Goal: Information Seeking & Learning: Learn about a topic

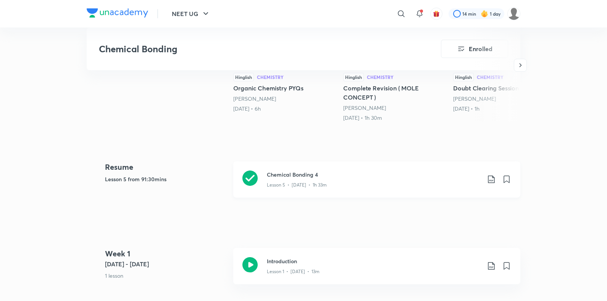
click at [306, 176] on h3 "Chemical Bonding 4" at bounding box center [374, 175] width 214 height 8
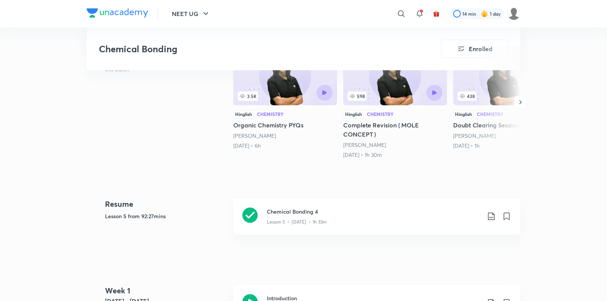
scroll to position [229, 0]
click at [248, 216] on icon at bounding box center [250, 215] width 15 height 15
